Goal: Task Accomplishment & Management: Use online tool/utility

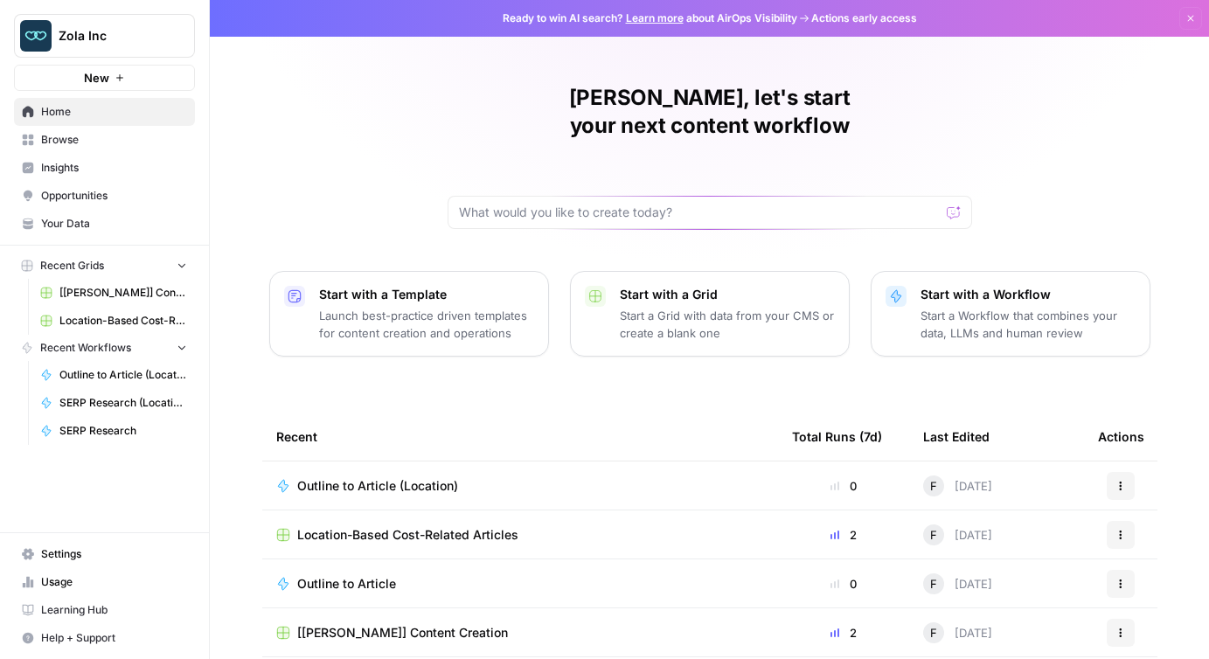
click at [105, 163] on span "Insights" at bounding box center [114, 168] width 146 height 16
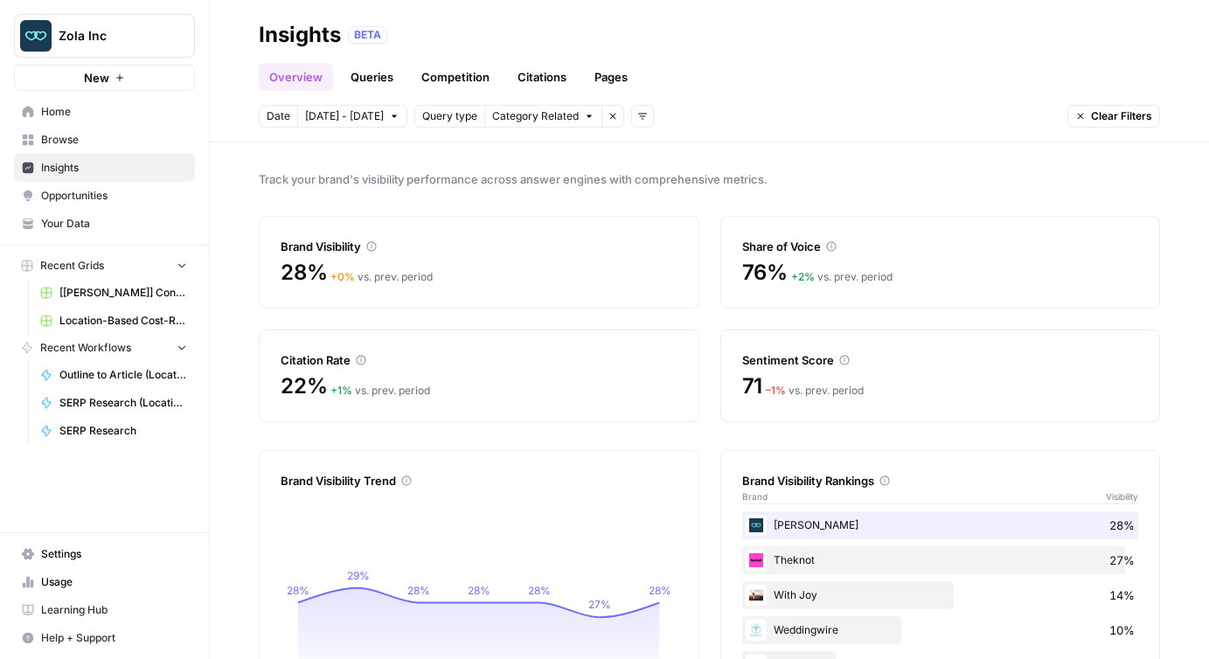
click at [386, 71] on link "Queries" at bounding box center [372, 77] width 64 height 28
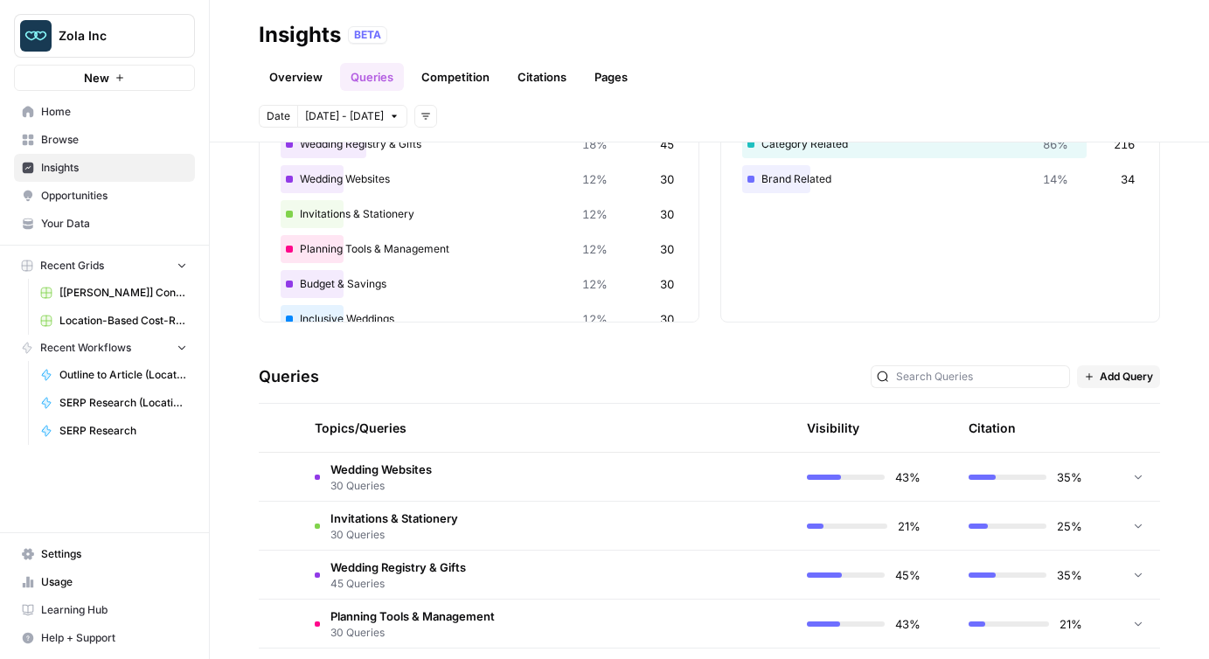
scroll to position [184, 0]
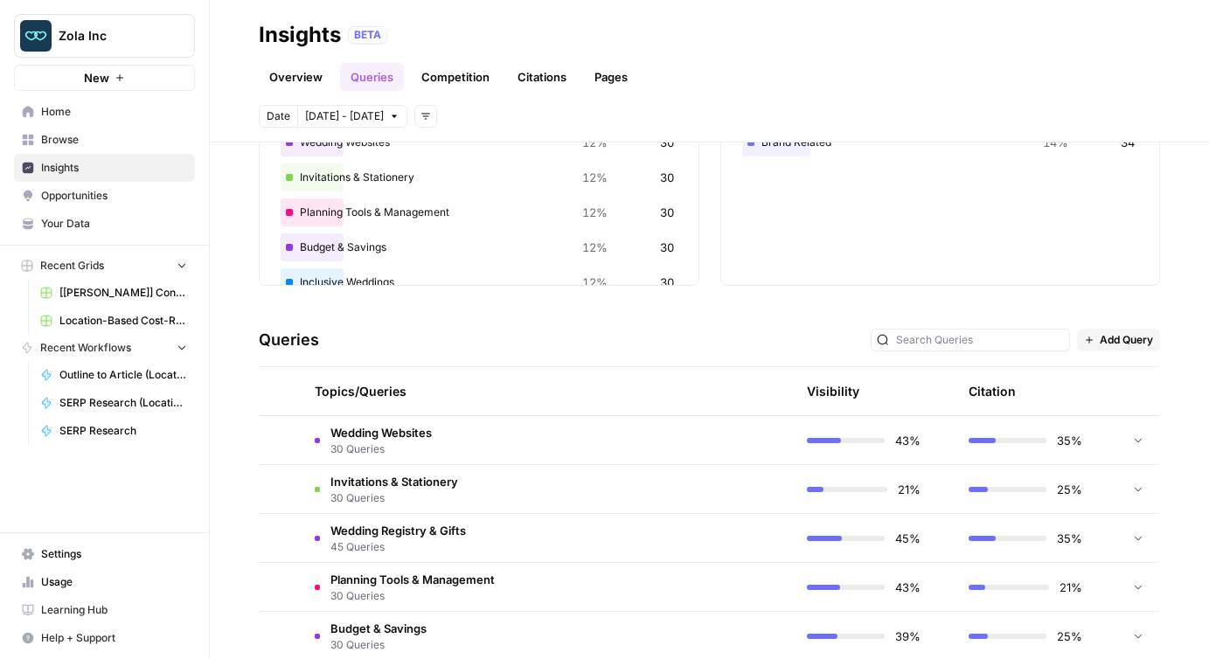
click at [1095, 337] on button "Add Query" at bounding box center [1118, 340] width 83 height 23
click at [1132, 402] on span "Bulk Upload" at bounding box center [1142, 402] width 65 height 17
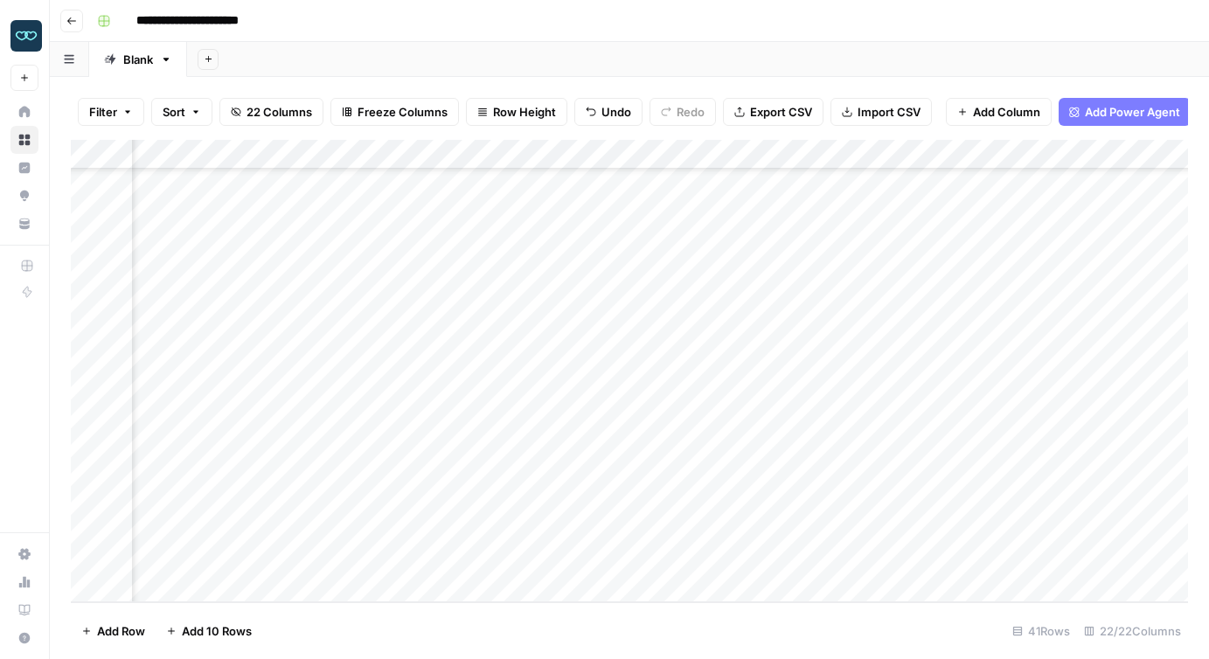
scroll to position [814, 1949]
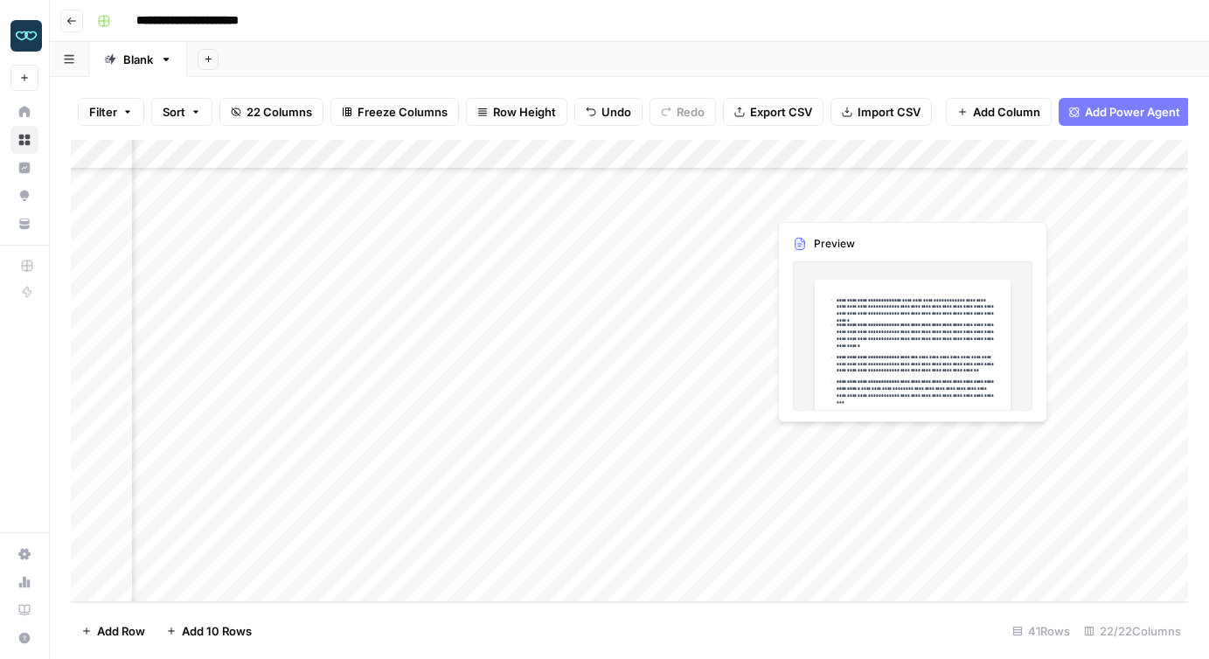
click at [821, 196] on div "Add Column" at bounding box center [629, 371] width 1117 height 462
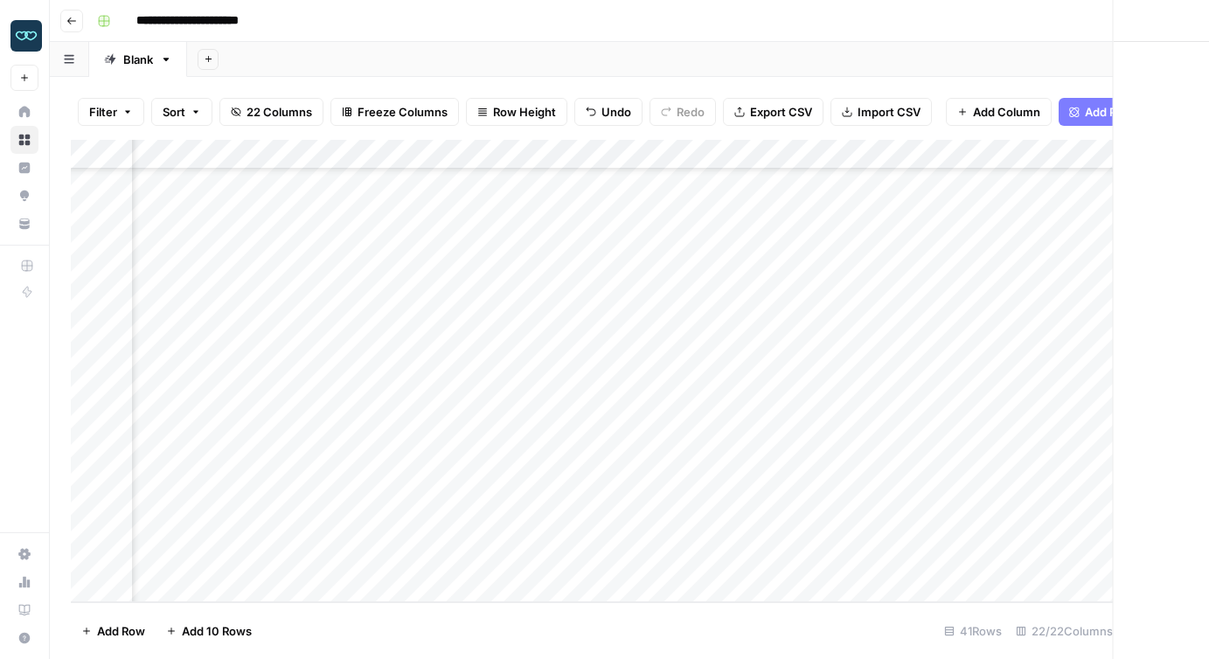
click at [821, 196] on div at bounding box center [847, 201] width 160 height 32
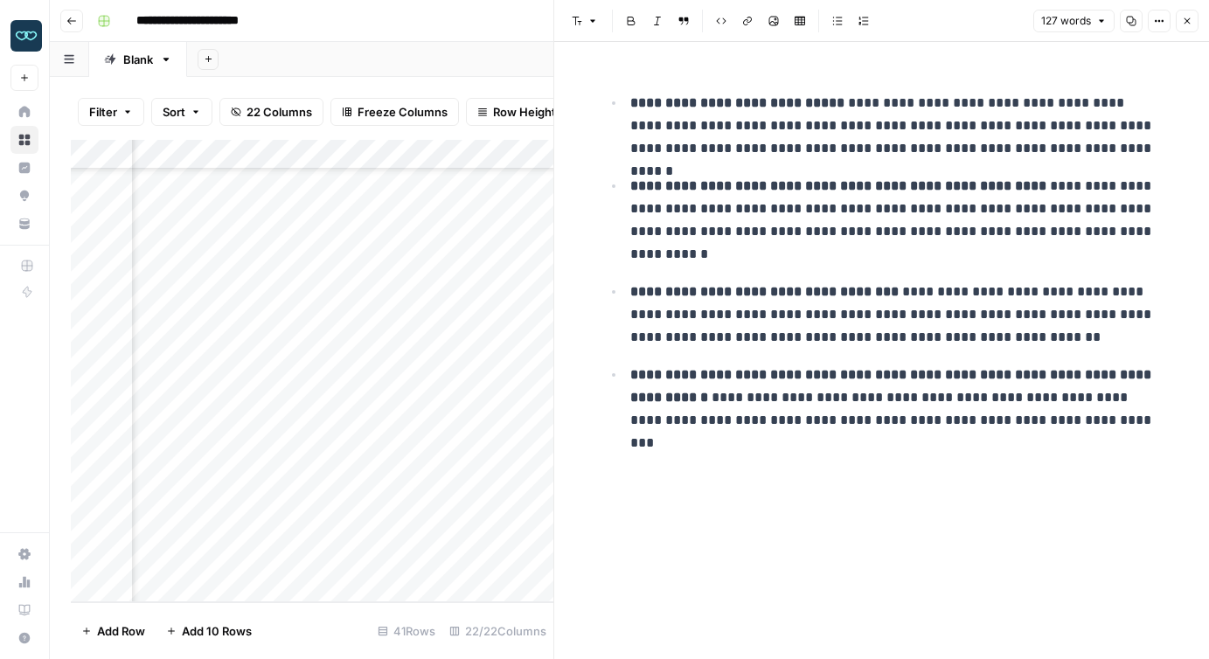
click at [420, 201] on div "Add Column" at bounding box center [312, 371] width 483 height 462
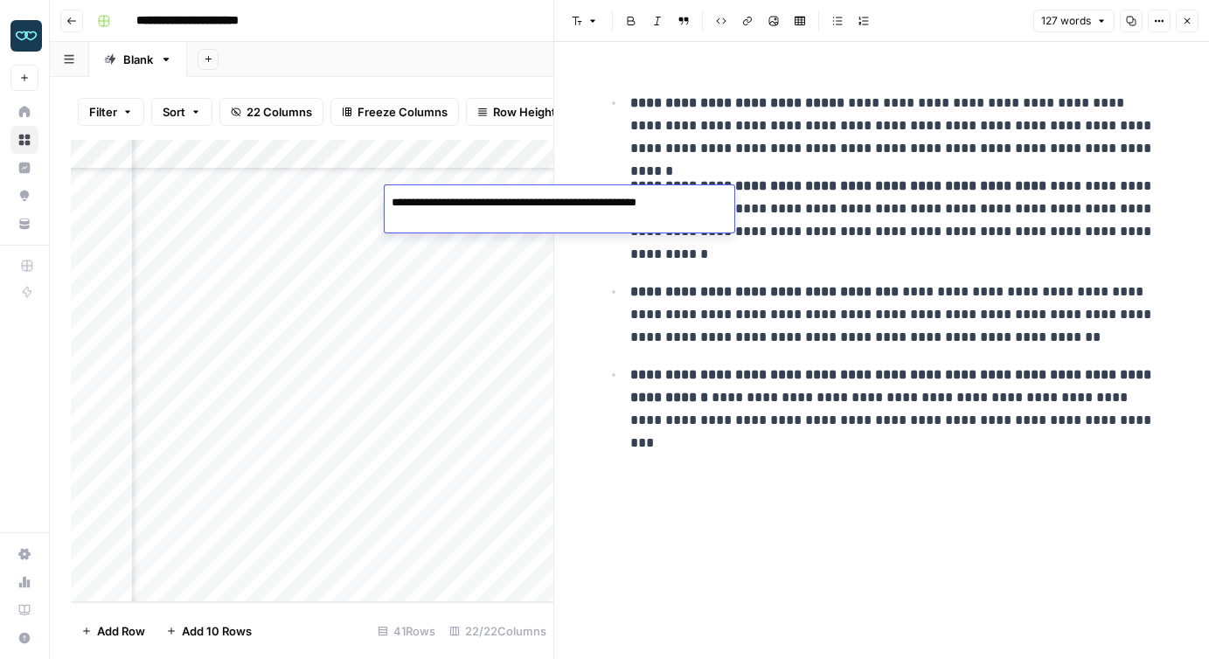
click at [420, 201] on textarea "**********" at bounding box center [560, 212] width 350 height 42
click at [262, 198] on div "Add Column" at bounding box center [312, 371] width 483 height 462
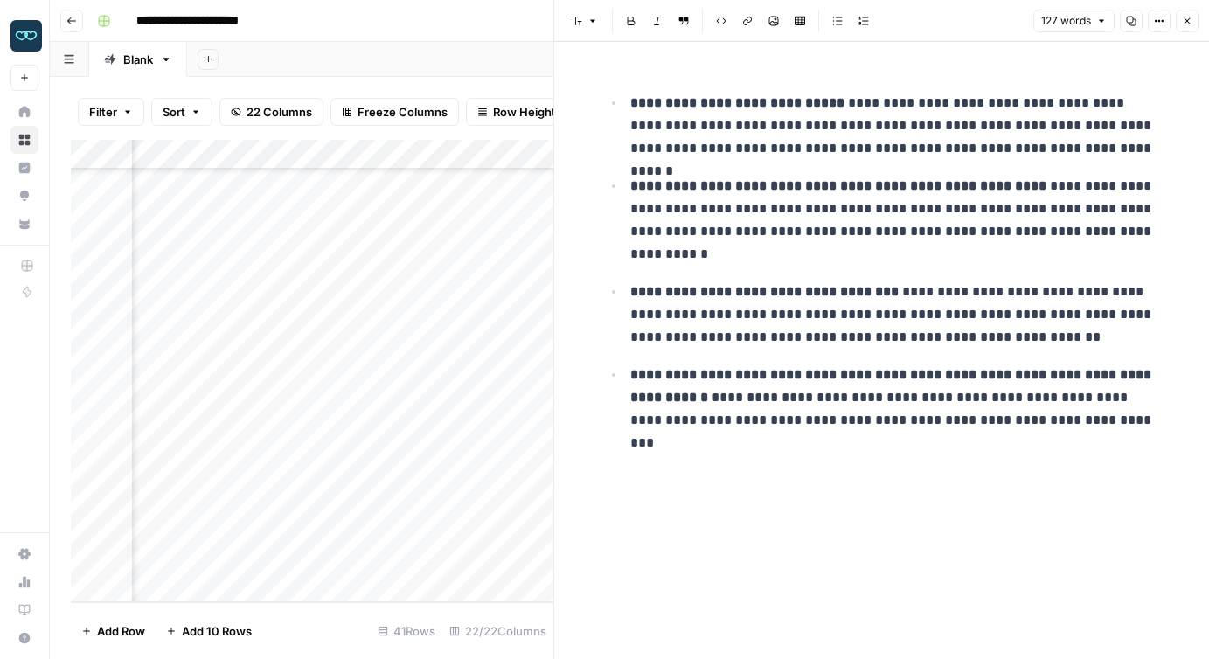
click at [262, 198] on div "Add Column" at bounding box center [312, 371] width 483 height 462
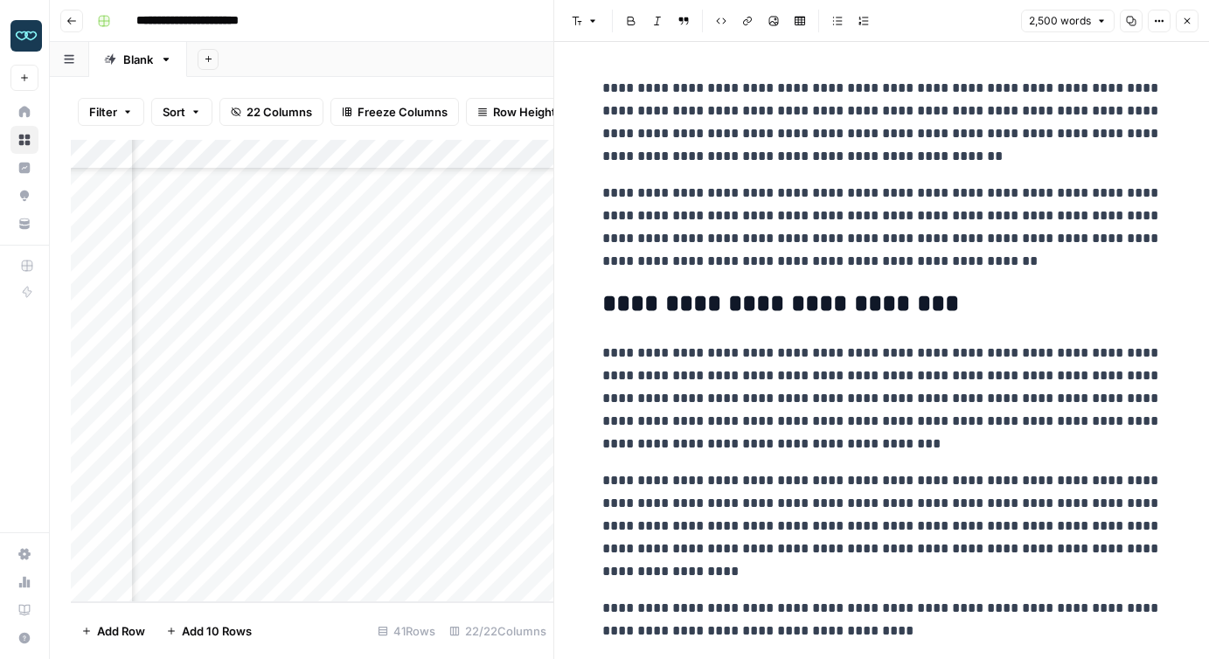
click at [459, 208] on div "Add Column" at bounding box center [312, 371] width 483 height 462
click at [1185, 19] on icon "button" at bounding box center [1188, 21] width 6 height 6
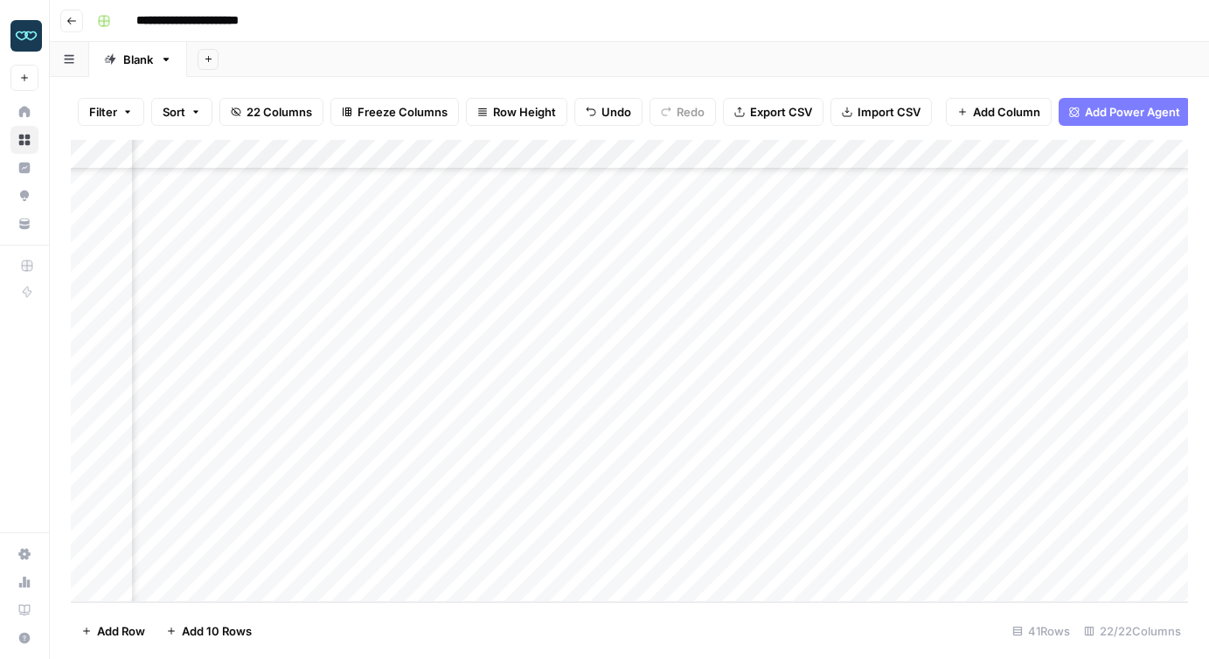
click at [608, 198] on div "Add Column" at bounding box center [629, 371] width 1117 height 462
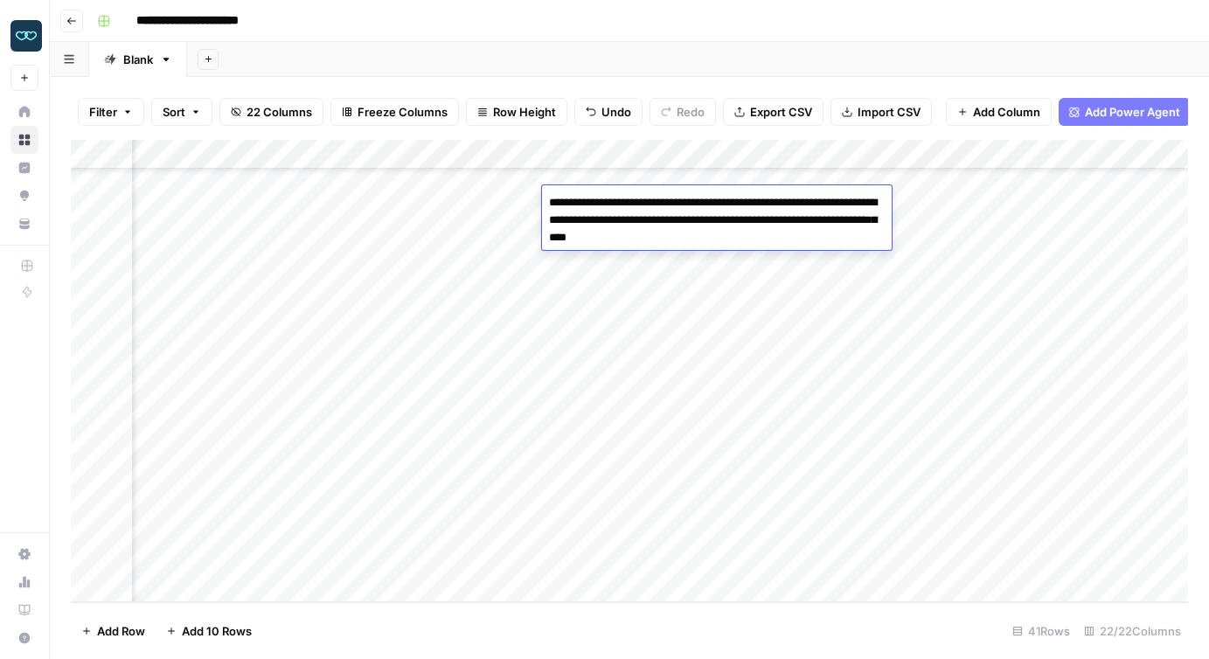
click at [608, 198] on textarea "**********" at bounding box center [717, 220] width 350 height 59
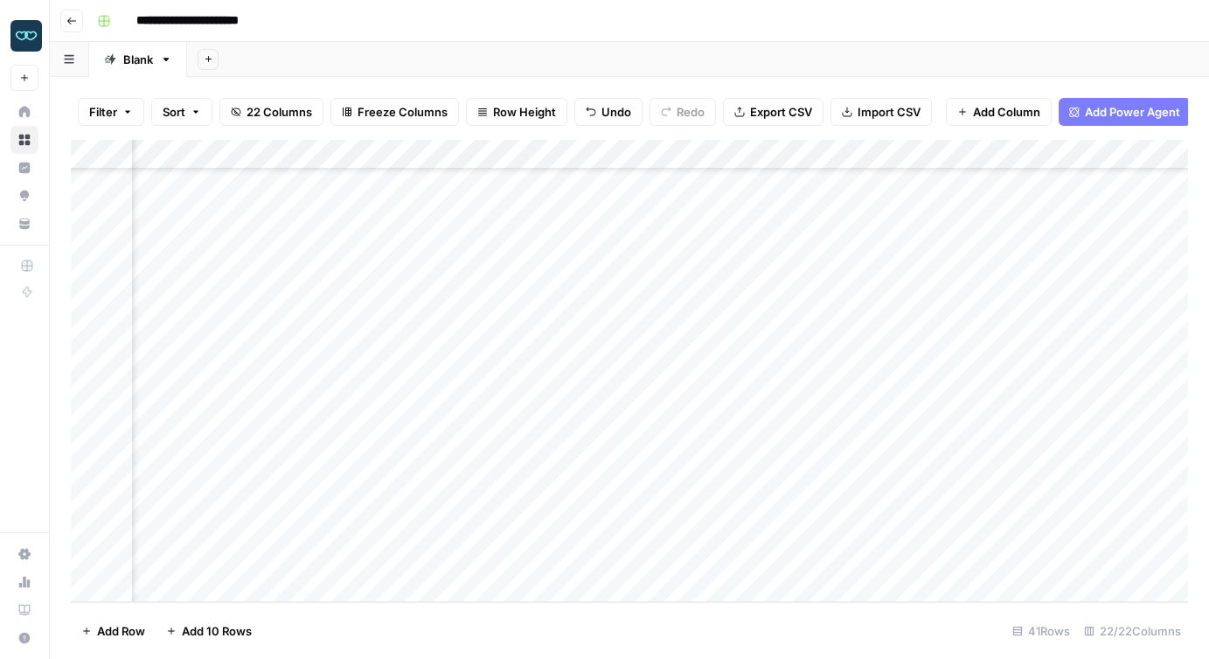
click at [474, 197] on div "Add Column" at bounding box center [629, 371] width 1117 height 462
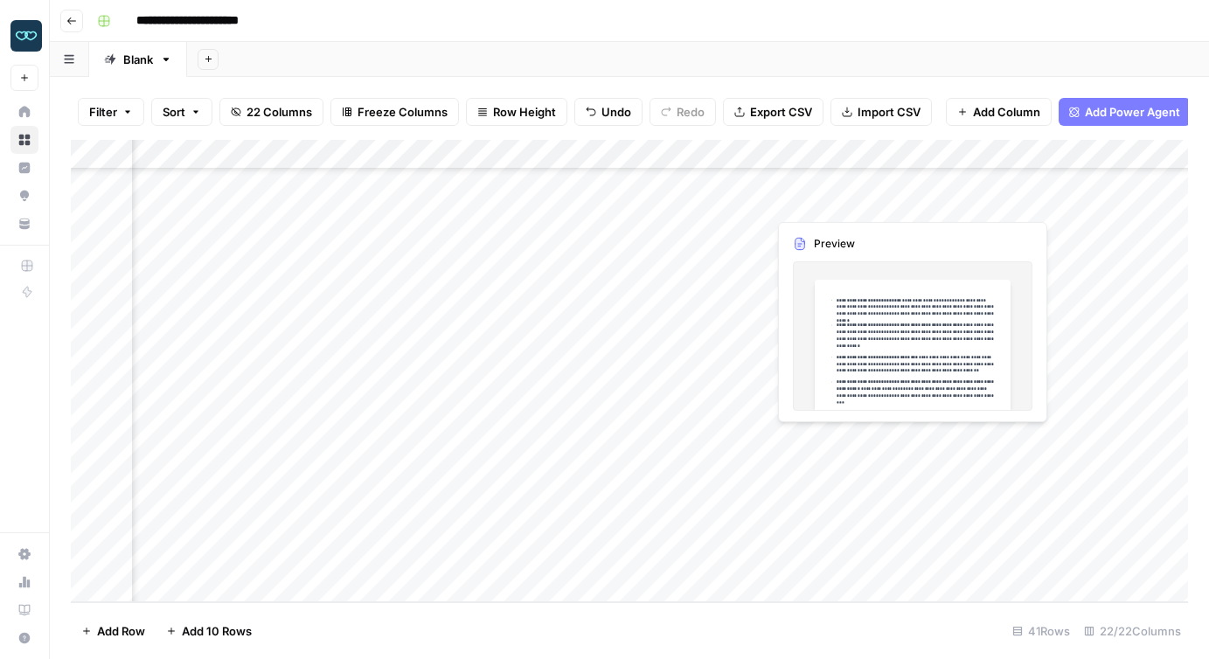
click at [809, 205] on div "Add Column" at bounding box center [629, 371] width 1117 height 462
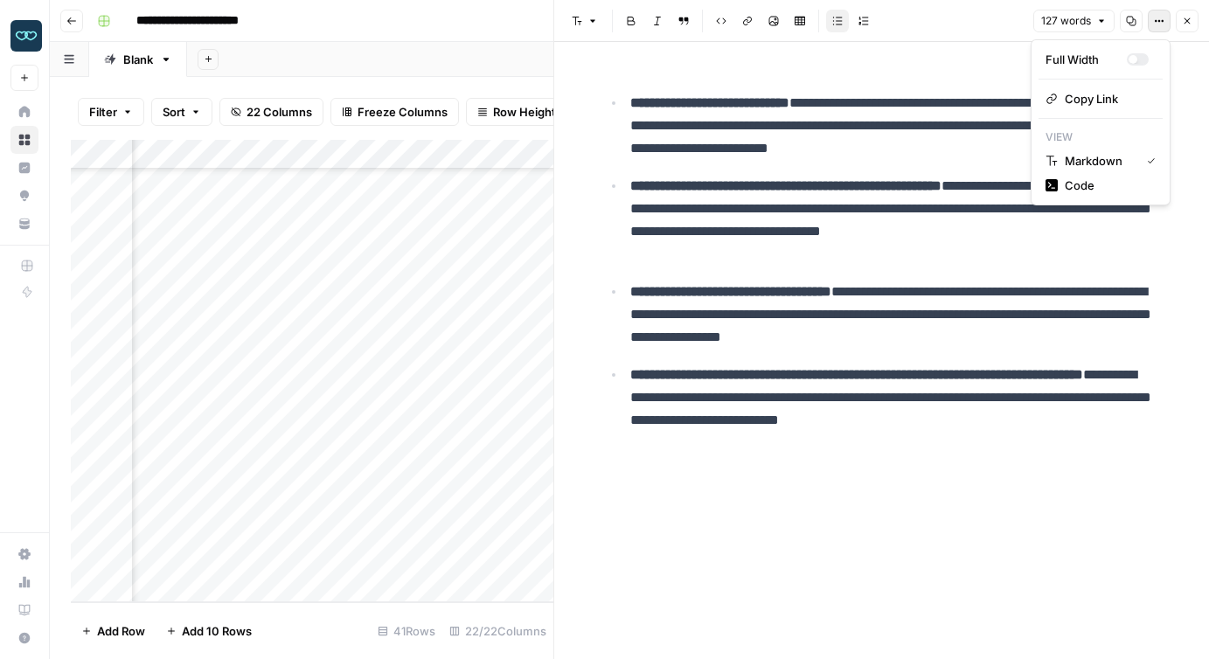
click at [1162, 16] on icon "button" at bounding box center [1159, 21] width 10 height 10
click at [1074, 187] on span "Code" at bounding box center [1107, 185] width 84 height 17
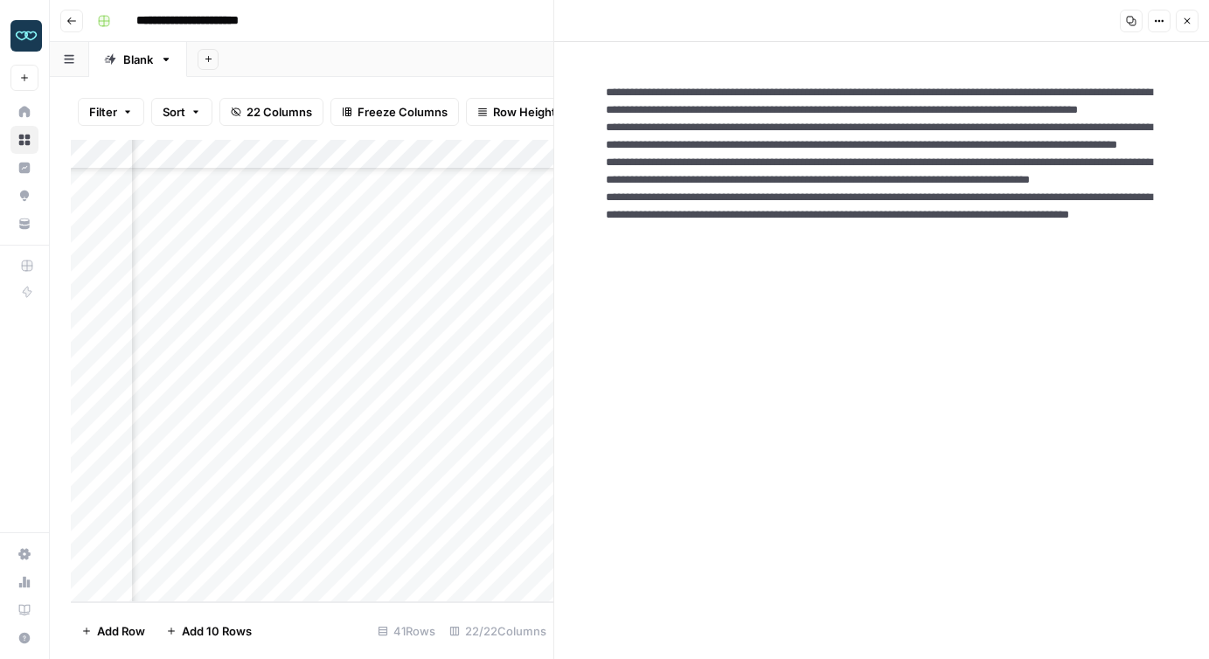
click at [801, 171] on textarea "**********" at bounding box center [882, 206] width 580 height 273
